Goal: Information Seeking & Learning: Learn about a topic

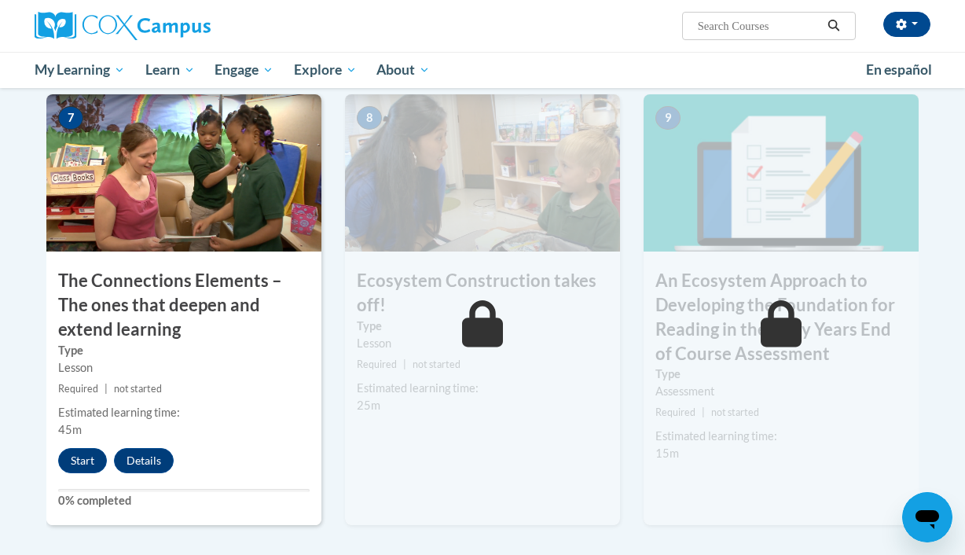
scroll to position [1289, 0]
click at [82, 463] on button "Start" at bounding box center [82, 459] width 49 height 25
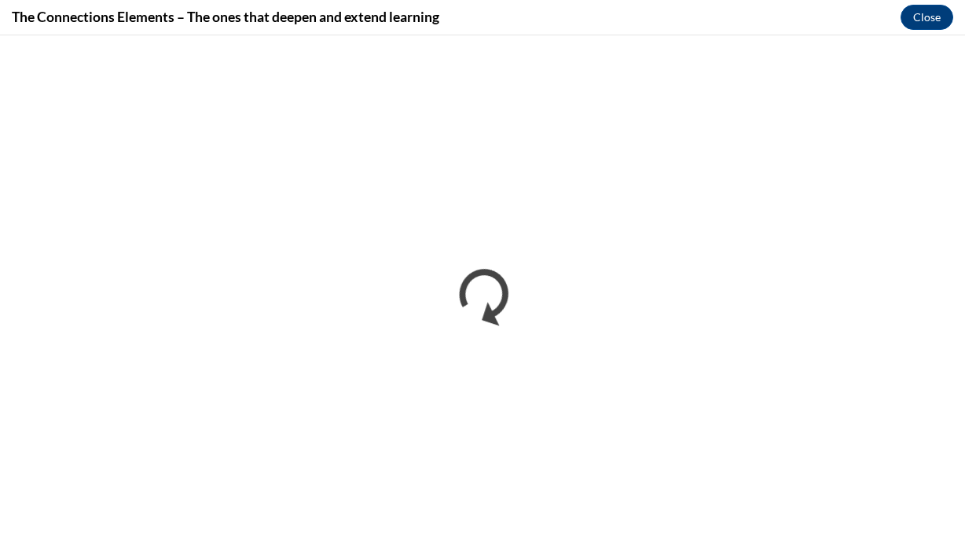
scroll to position [0, 0]
